Goal: Task Accomplishment & Management: Manage account settings

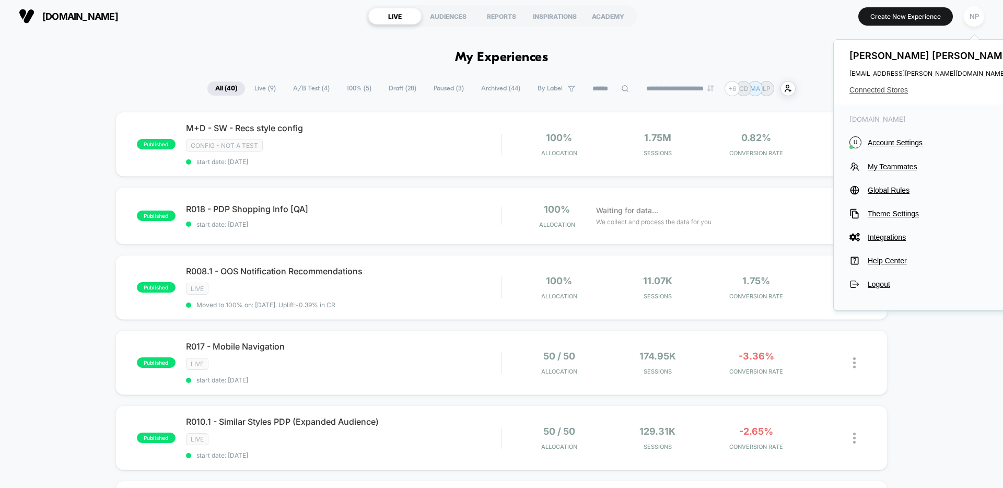
click at [893, 87] on span "Connected Stores" at bounding box center [931, 90] width 165 height 8
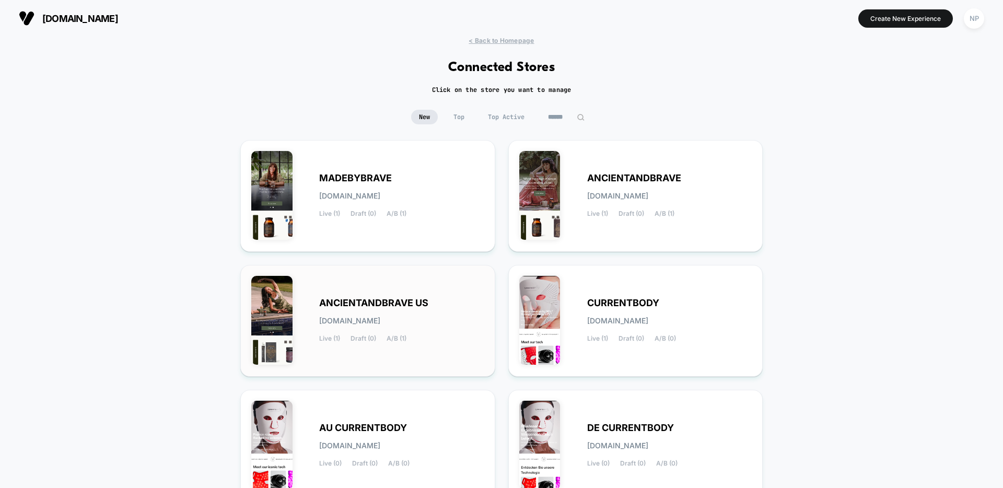
click at [395, 287] on div "ANCIENTANDBRAVE US [DOMAIN_NAME] Live (1) Draft (0) A/B (1)" at bounding box center [367, 321] width 233 height 90
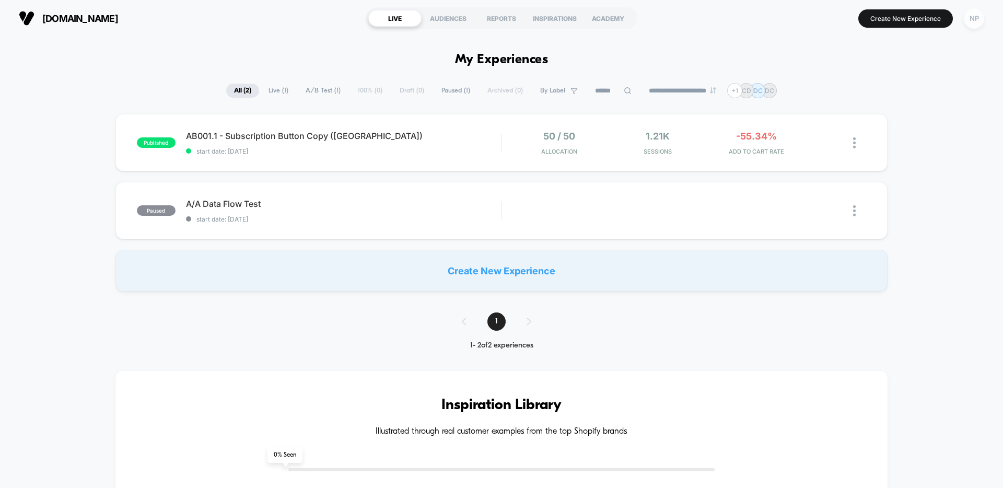
click at [980, 18] on div "NP" at bounding box center [973, 18] width 20 height 20
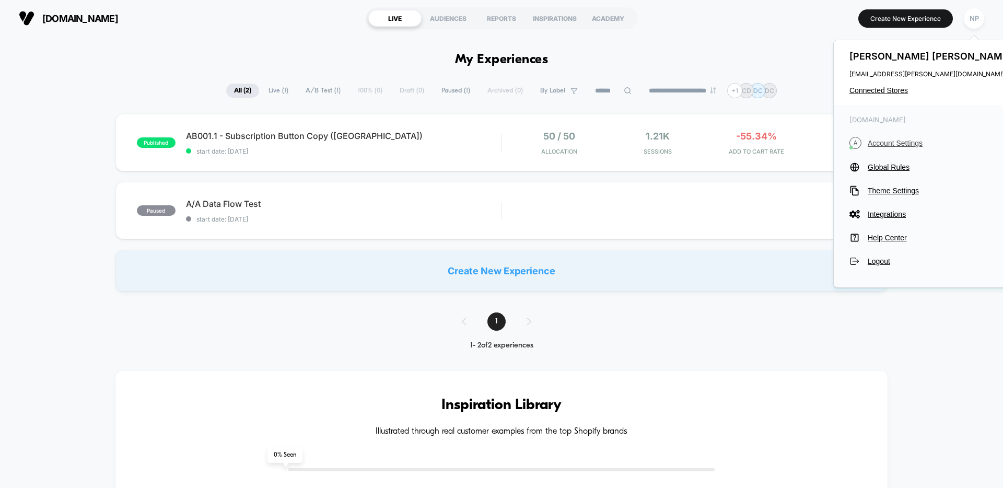
click at [900, 143] on span "Account Settings" at bounding box center [940, 143] width 147 height 8
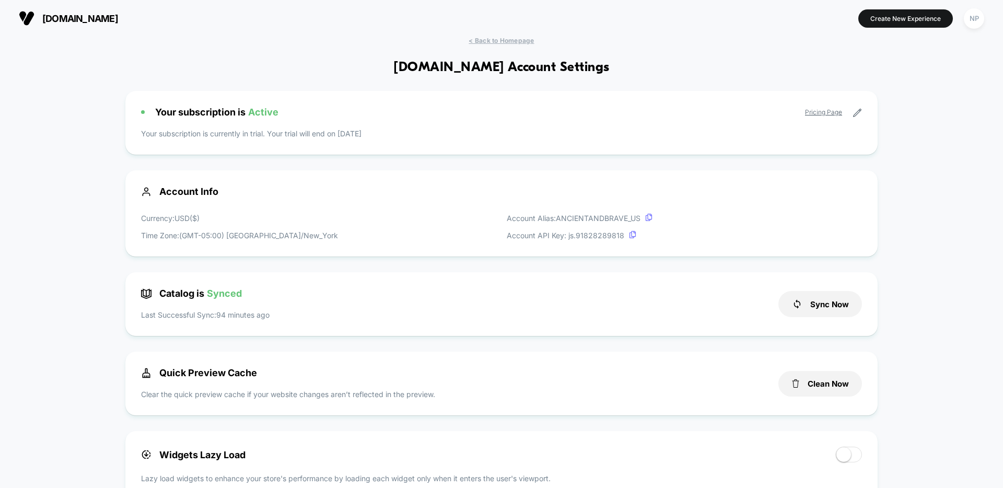
scroll to position [647, 0]
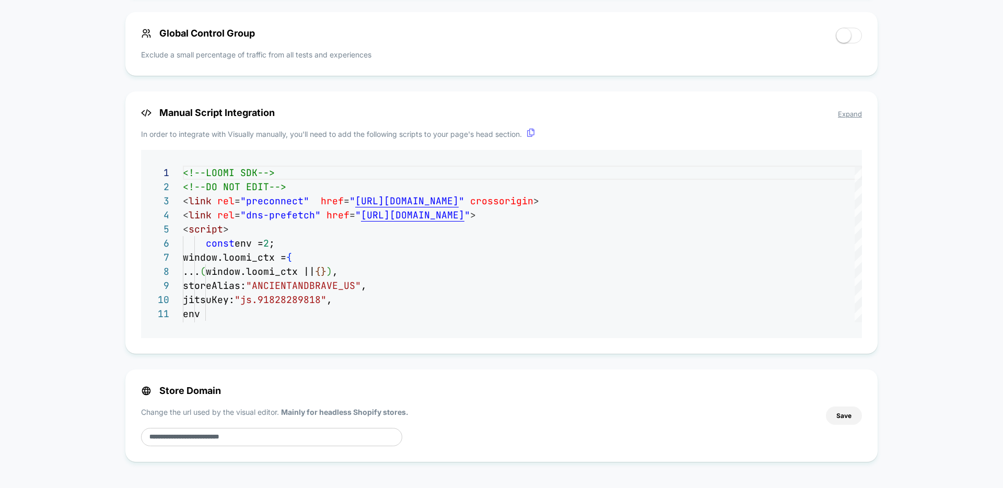
drag, startPoint x: 248, startPoint y: 439, endPoint x: 111, endPoint y: 433, distance: 136.9
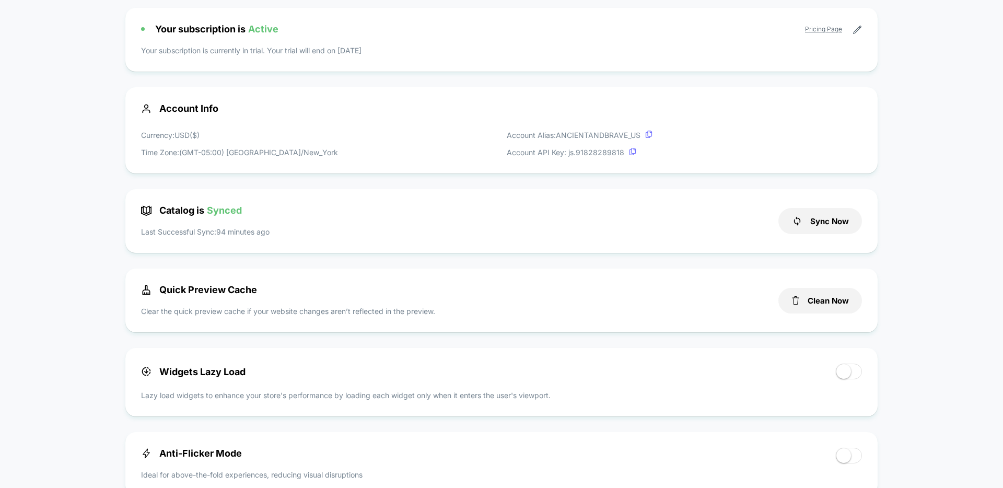
scroll to position [0, 0]
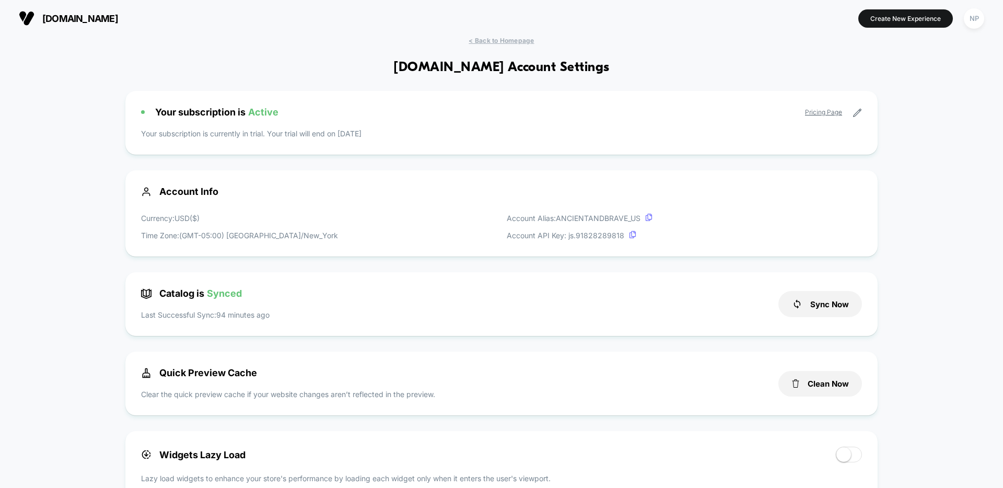
click at [508, 42] on span "< Back to Homepage" at bounding box center [500, 41] width 65 height 8
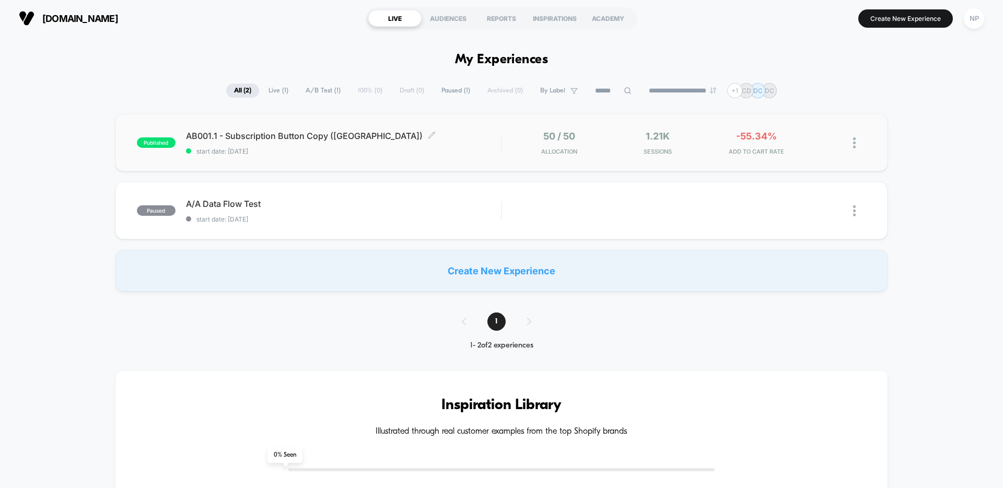
click at [408, 150] on span "start date: [DATE]" at bounding box center [343, 151] width 315 height 8
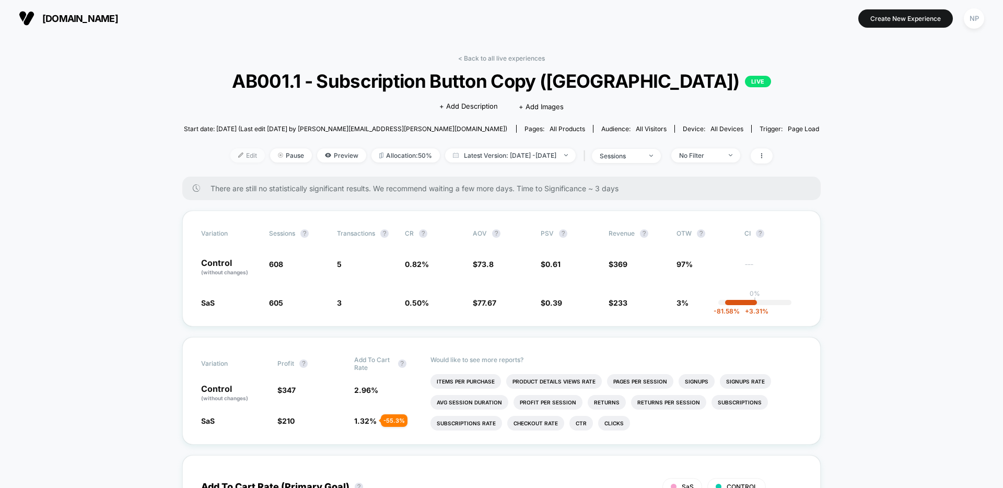
click at [230, 154] on span "Edit" at bounding box center [247, 155] width 34 height 14
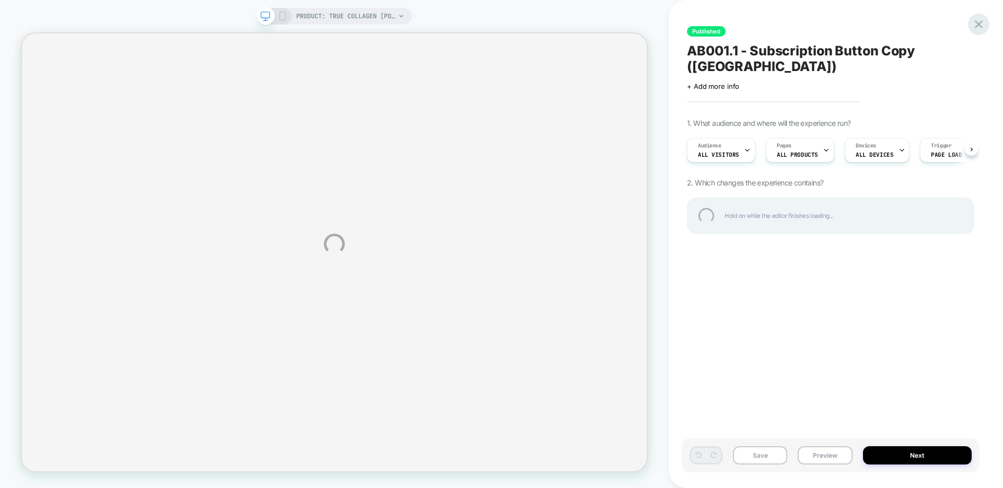
click at [974, 21] on div at bounding box center [978, 24] width 21 height 21
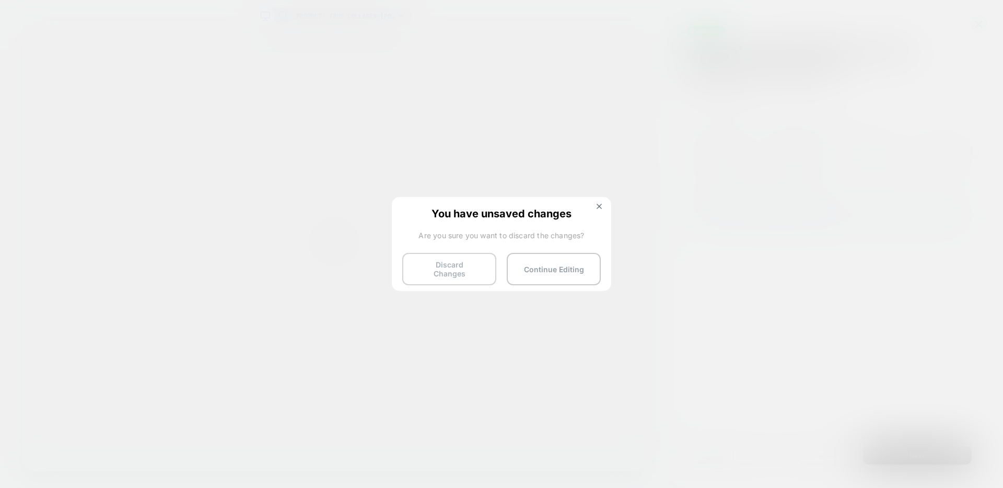
click at [457, 276] on button "Discard Changes" at bounding box center [449, 269] width 94 height 32
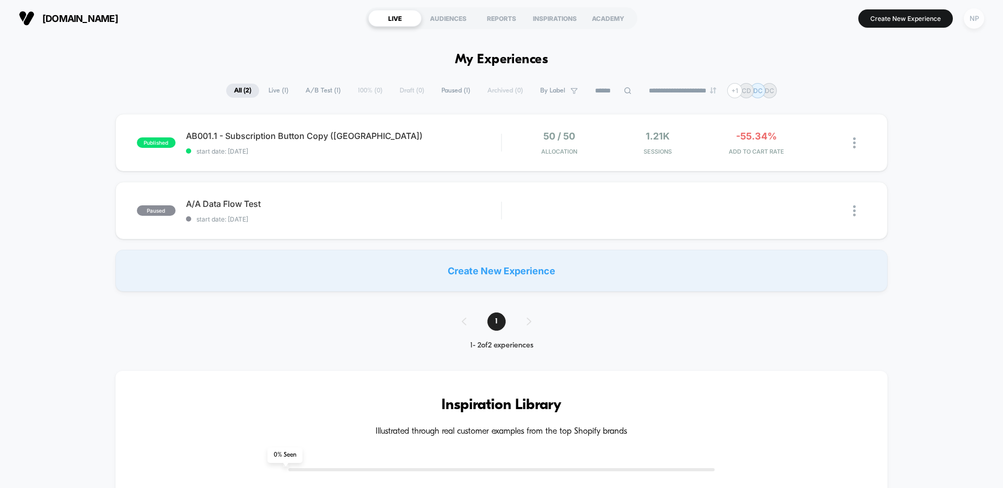
click at [973, 18] on div "NP" at bounding box center [973, 18] width 20 height 20
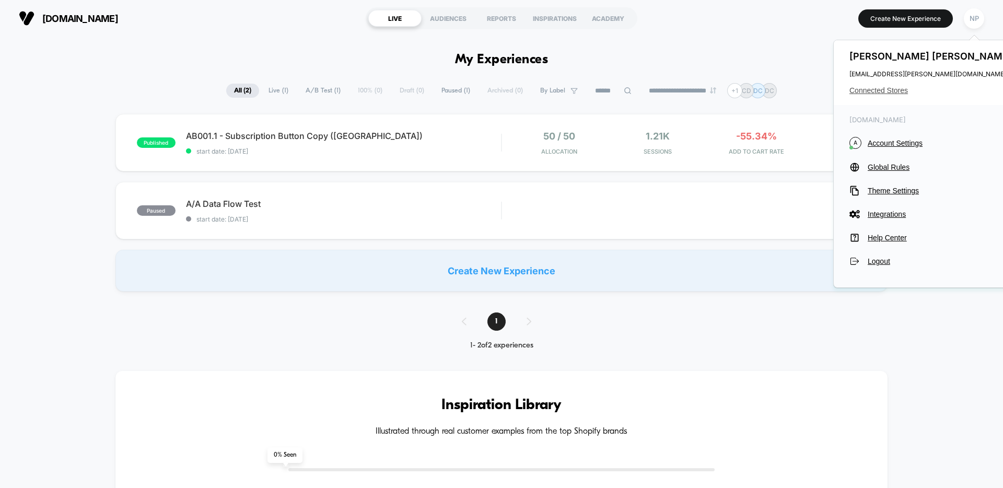
click at [886, 88] on span "Connected Stores" at bounding box center [931, 90] width 165 height 8
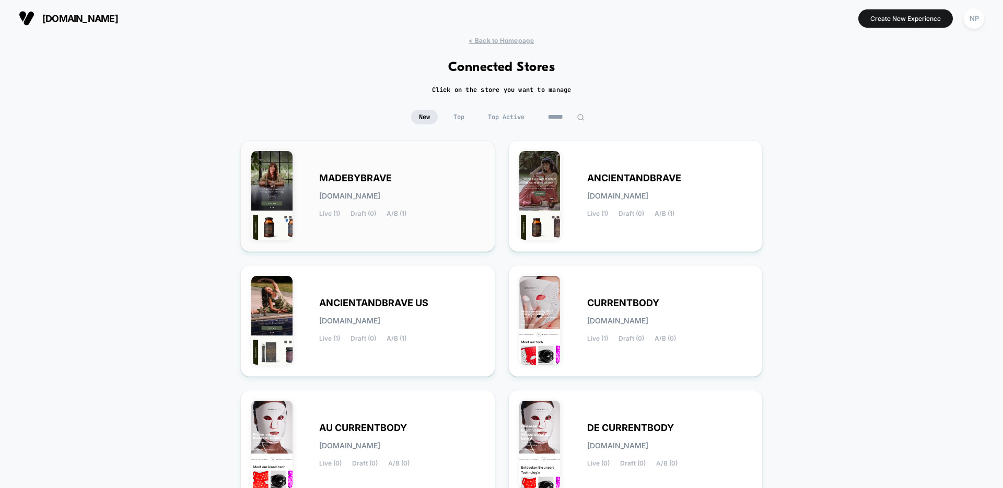
click at [380, 193] on span "[DOMAIN_NAME]" at bounding box center [349, 195] width 61 height 7
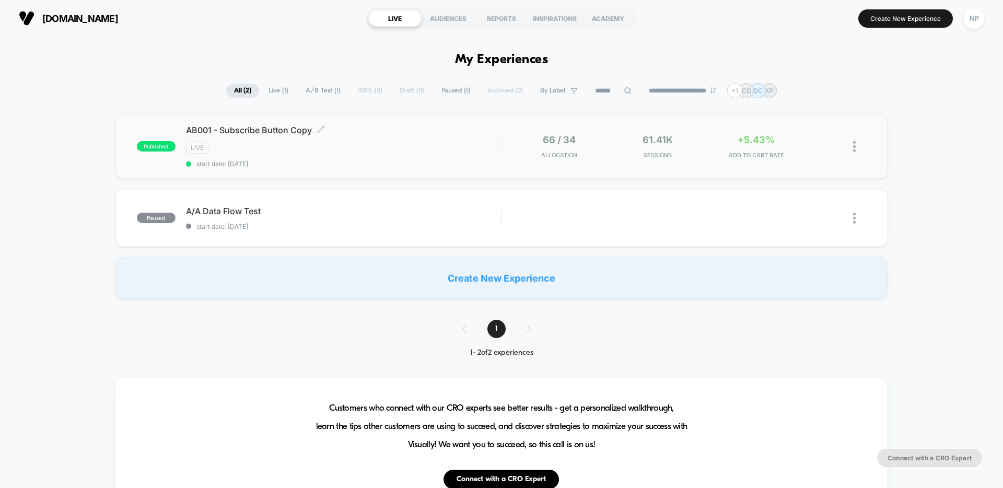
click at [413, 138] on div "AB001 - Subscribe Button Copy Click to edit experience details Click to edit ex…" at bounding box center [343, 146] width 315 height 43
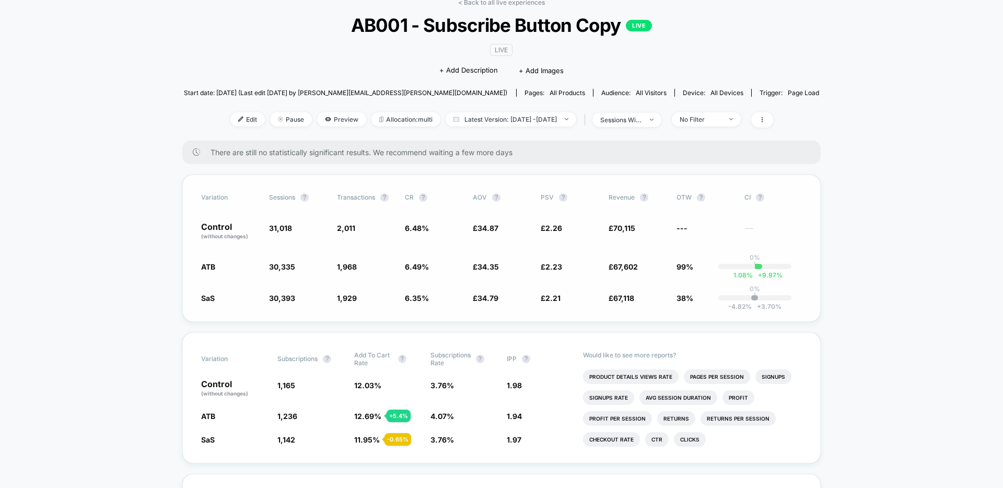
scroll to position [57, 0]
click at [535, 4] on link "< Back to all live experiences" at bounding box center [501, 1] width 87 height 8
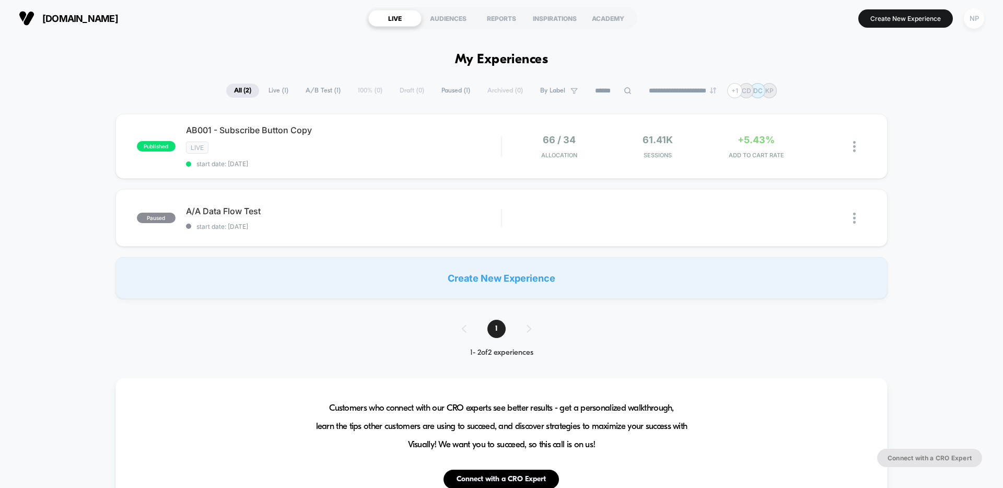
click at [978, 23] on div "NP" at bounding box center [973, 18] width 20 height 20
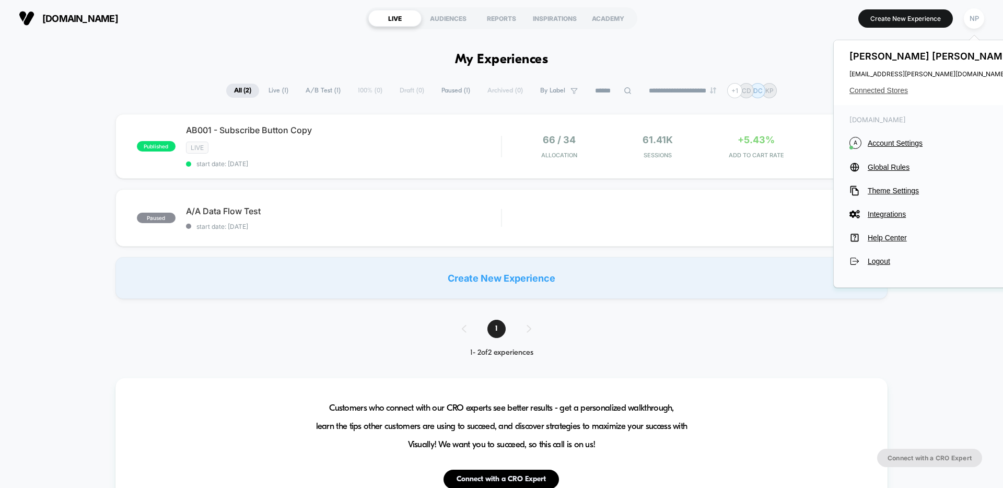
click at [885, 92] on span "Connected Stores" at bounding box center [931, 90] width 165 height 8
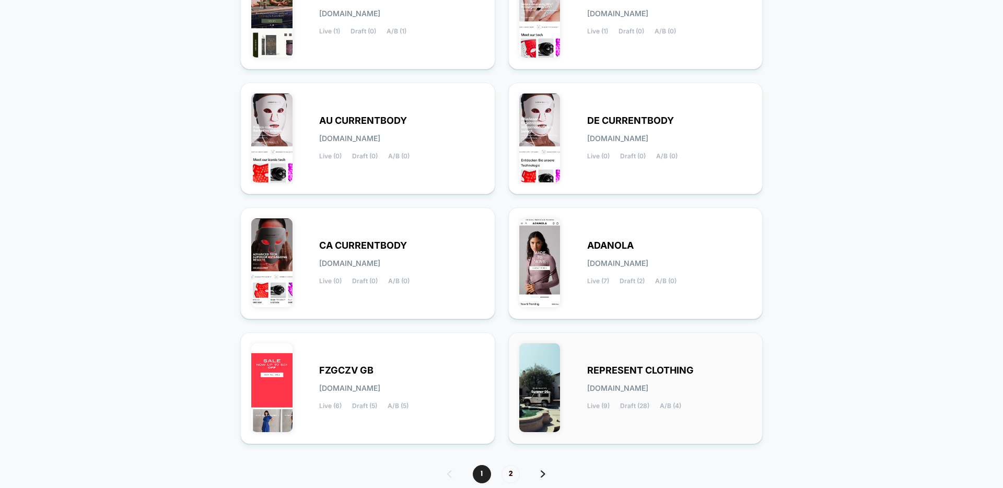
scroll to position [320, 0]
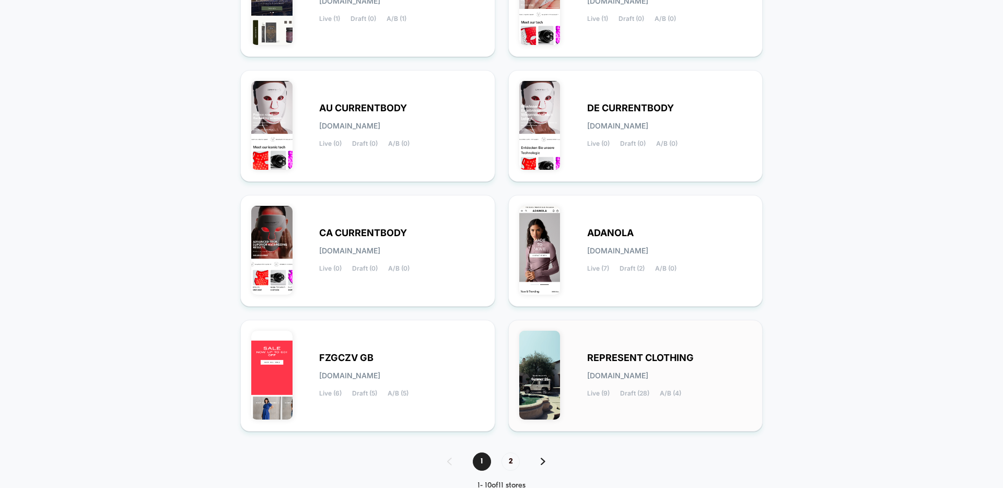
click at [604, 372] on span "[DOMAIN_NAME]" at bounding box center [617, 375] width 61 height 7
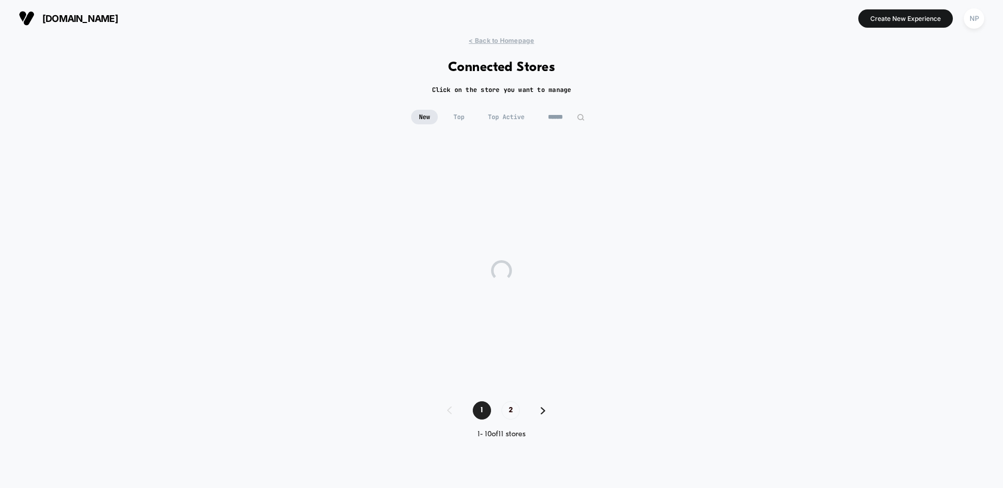
scroll to position [0, 0]
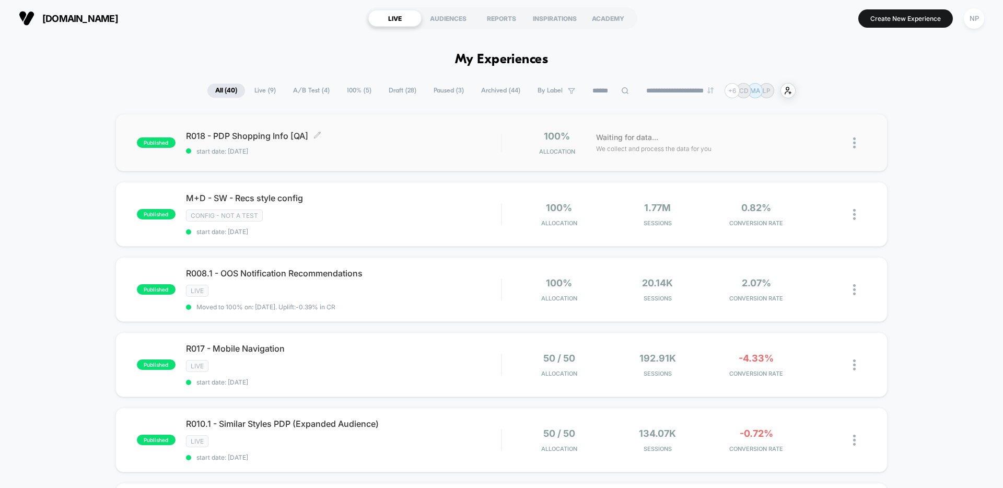
click at [350, 153] on span "start date: [DATE]" at bounding box center [343, 151] width 315 height 8
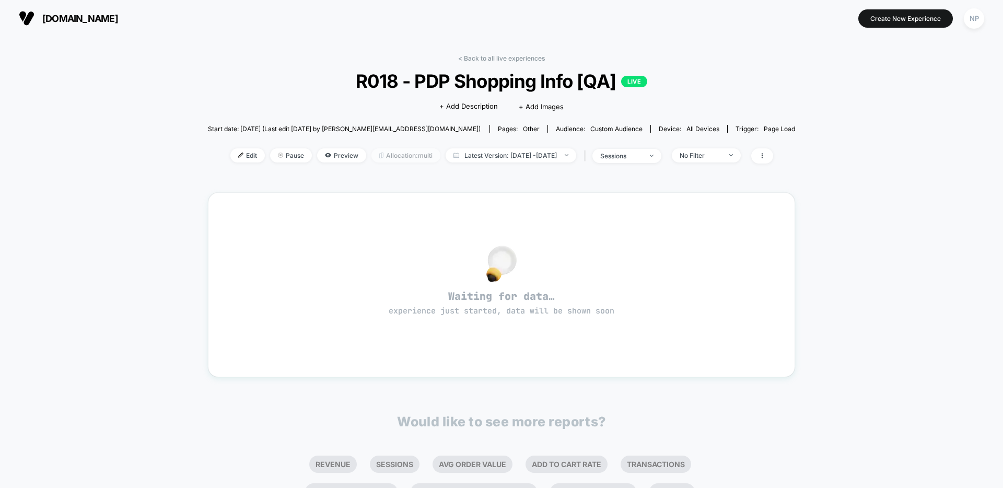
click at [382, 156] on span "Allocation: multi" at bounding box center [405, 155] width 69 height 14
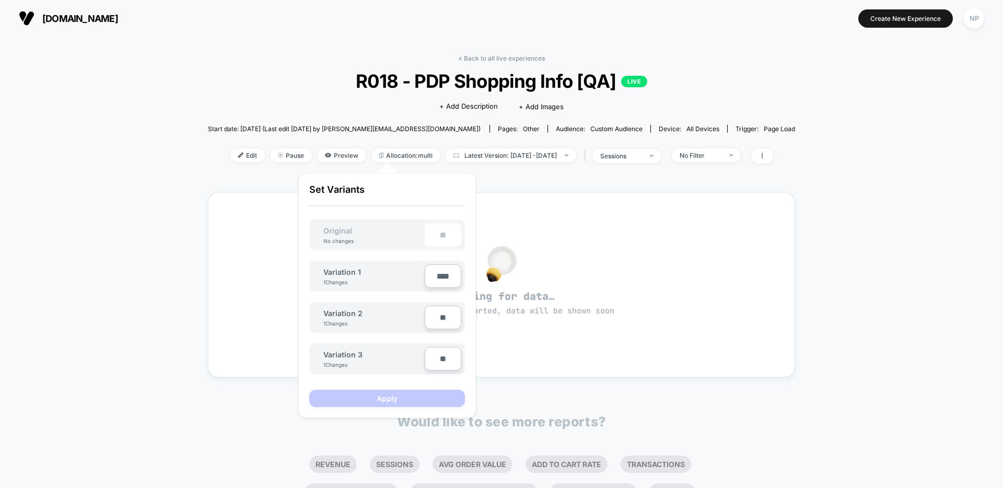
click at [440, 319] on input "**" at bounding box center [443, 316] width 37 height 23
type input "****"
click at [445, 272] on input "****" at bounding box center [443, 275] width 37 height 23
type input "**"
click at [382, 404] on button "Apply" at bounding box center [387, 398] width 156 height 17
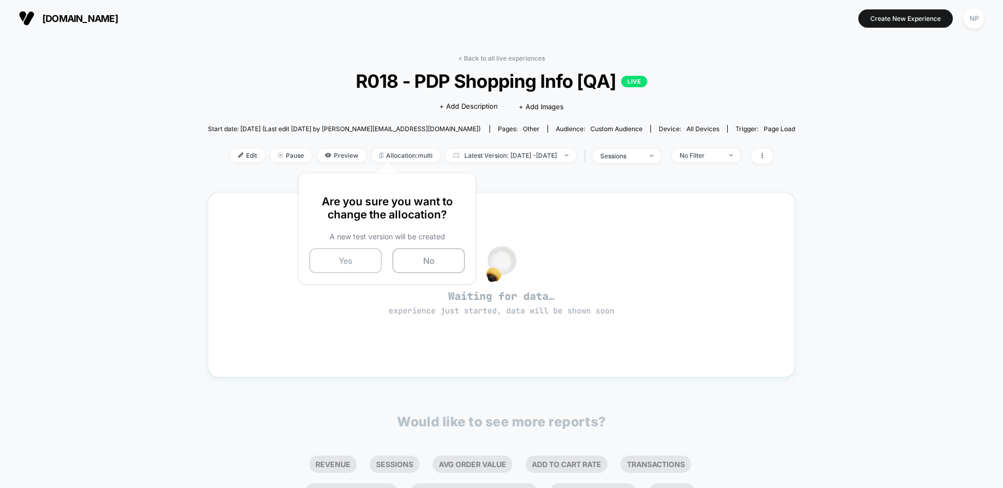
click at [348, 257] on button "Yes" at bounding box center [345, 260] width 73 height 25
